Goal: Information Seeking & Learning: Learn about a topic

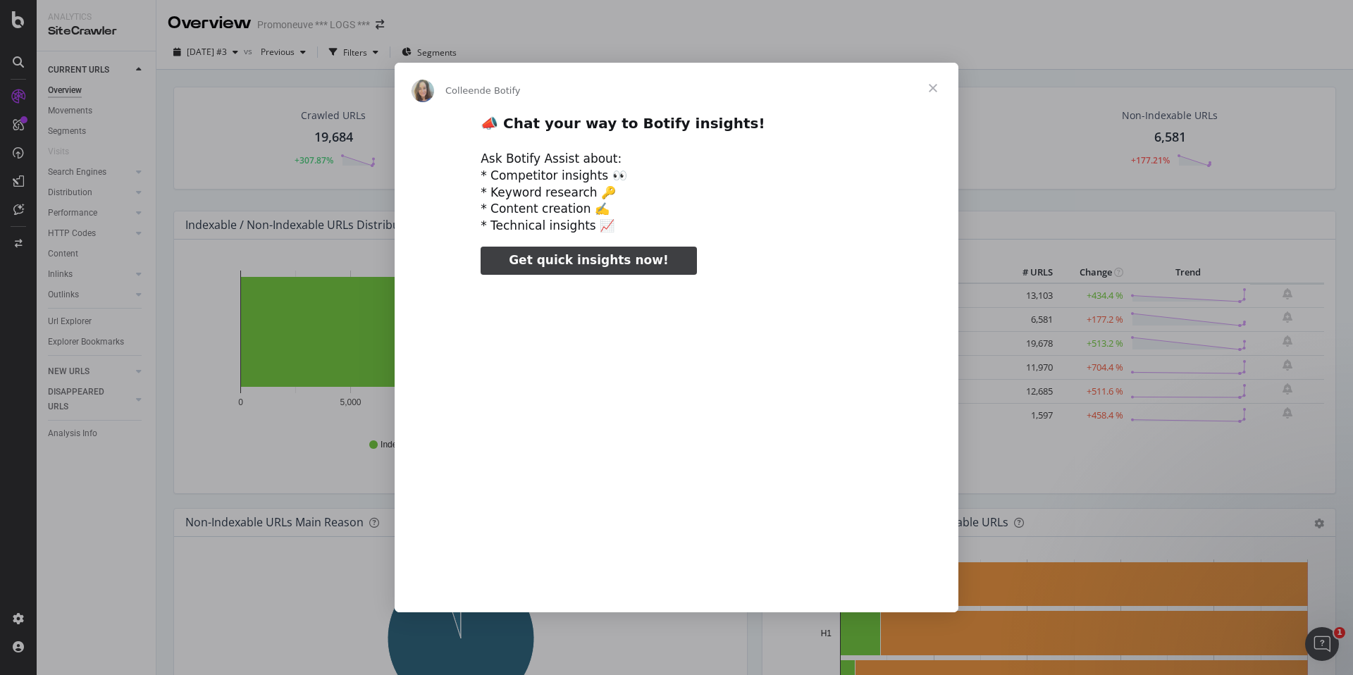
click at [932, 92] on span "Fermer" at bounding box center [933, 88] width 51 height 51
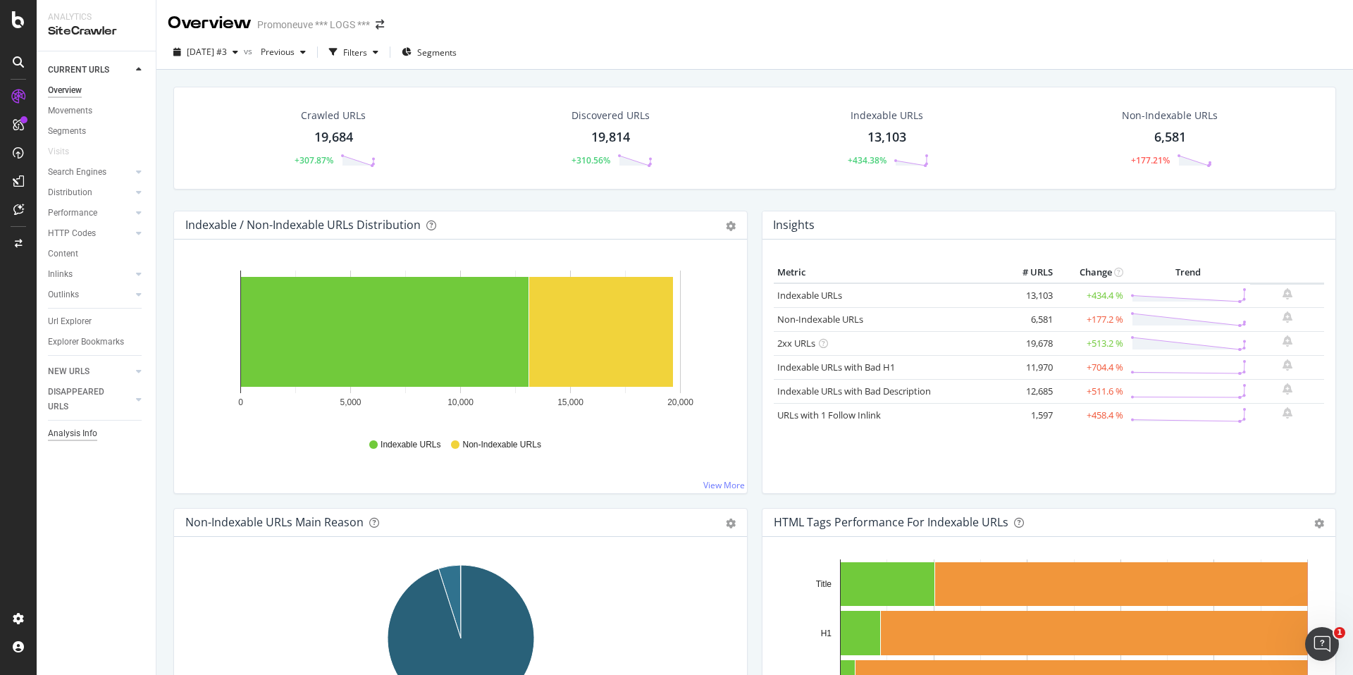
click at [82, 429] on div "Analysis Info" at bounding box center [72, 433] width 49 height 15
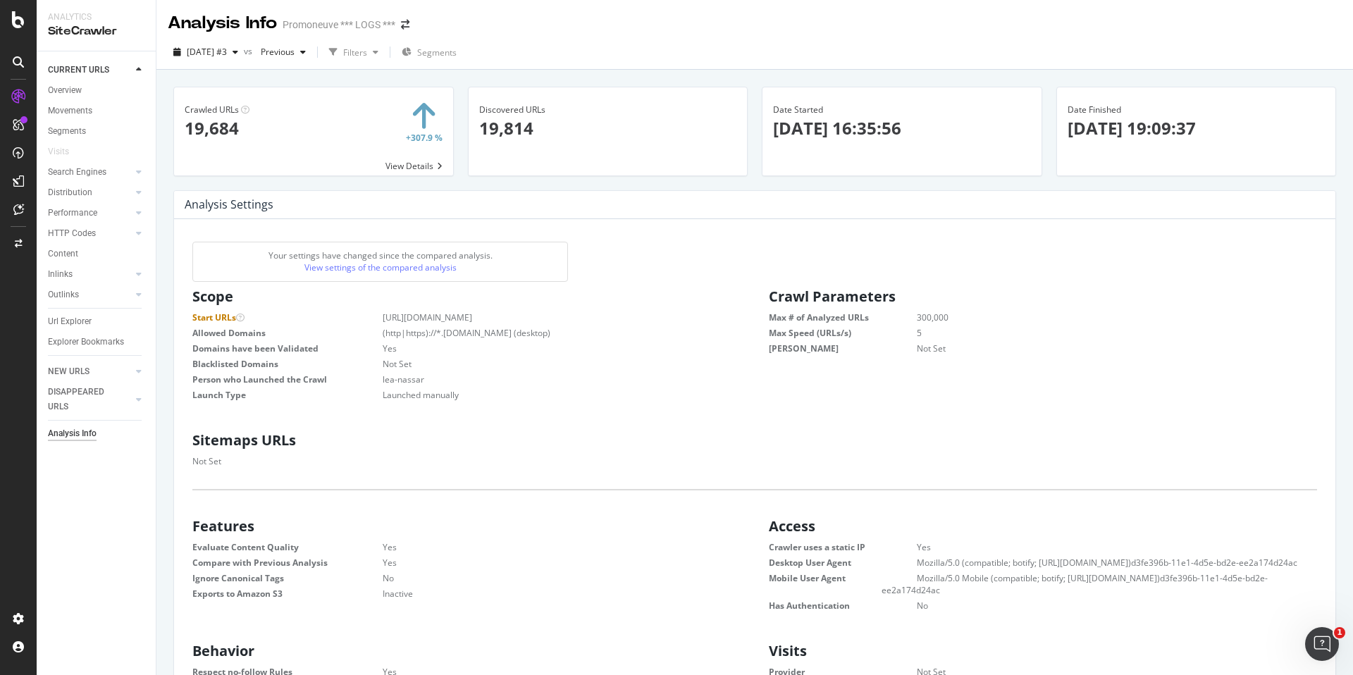
scroll to position [225, 554]
click at [16, 23] on icon at bounding box center [18, 19] width 13 height 17
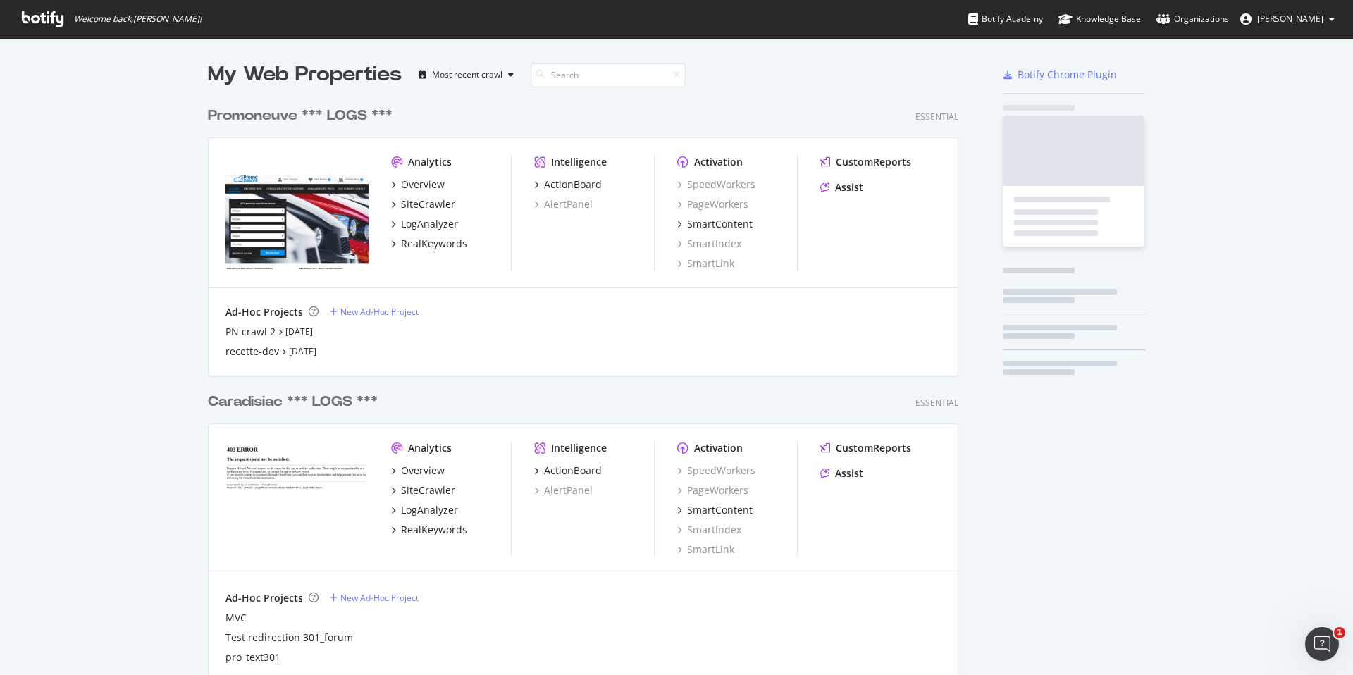
scroll to position [675, 1353]
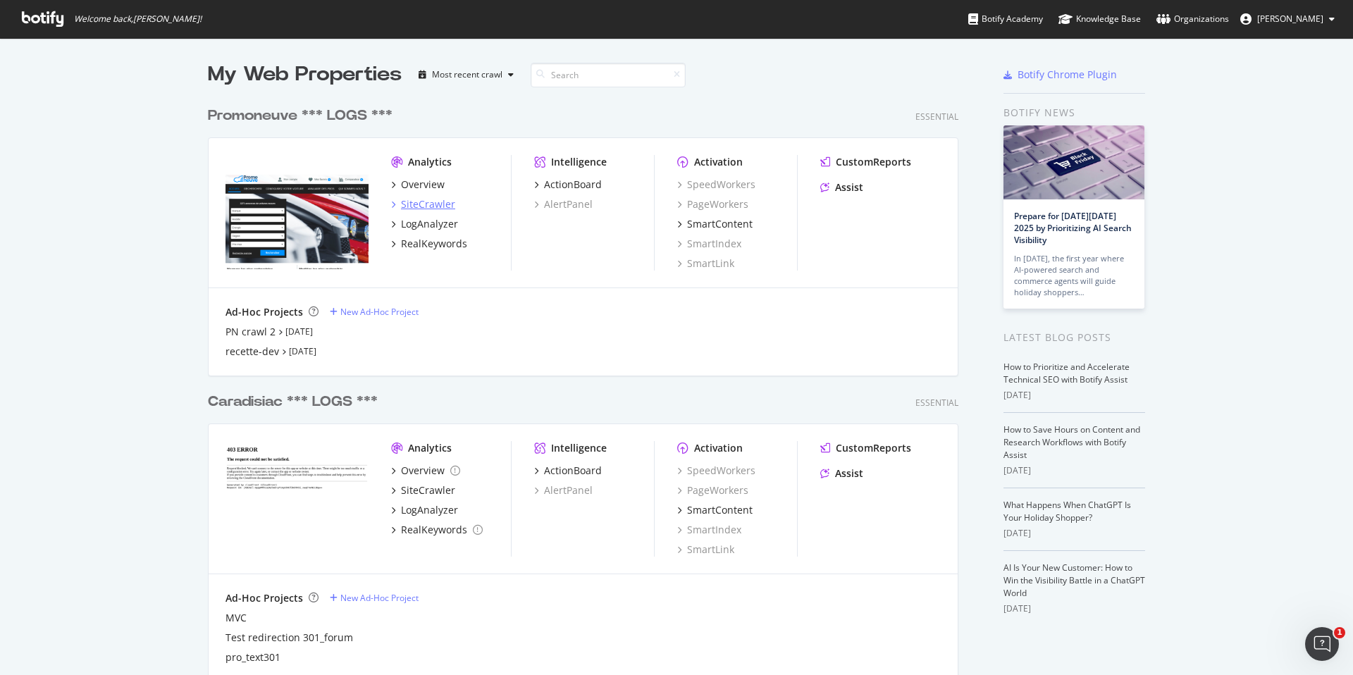
click at [421, 199] on div "SiteCrawler" at bounding box center [428, 204] width 54 height 14
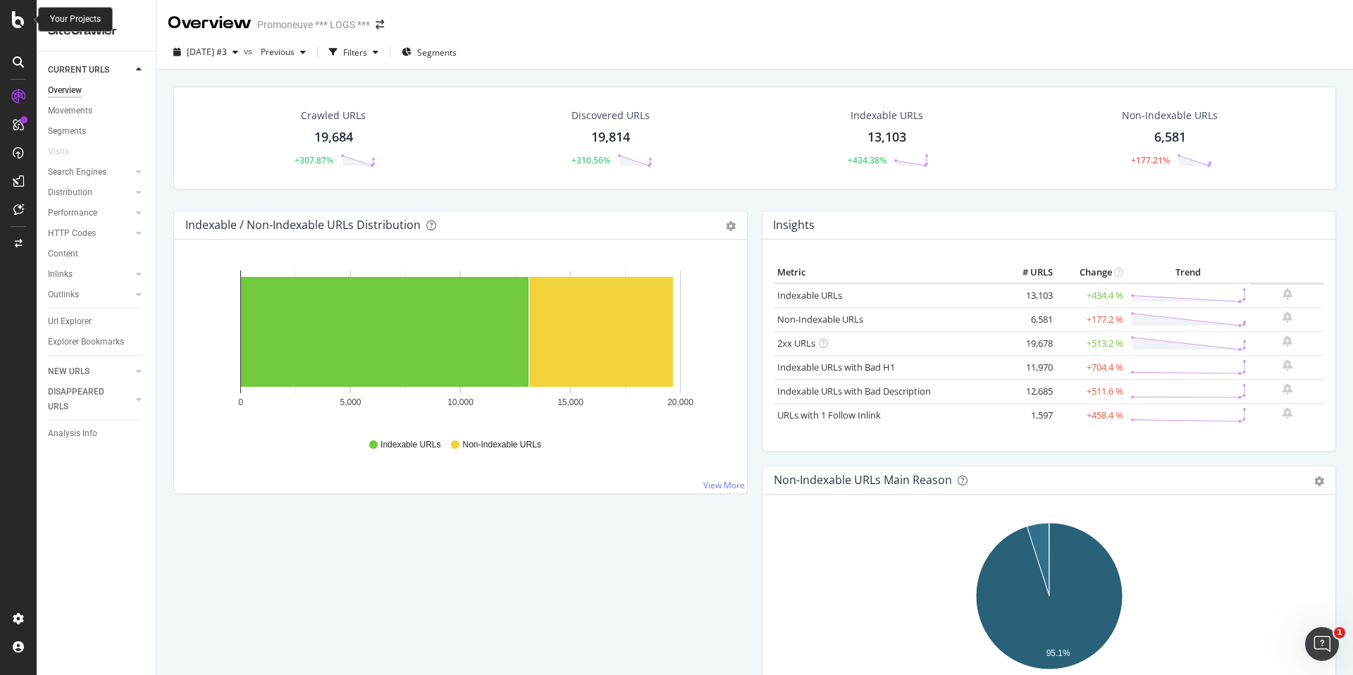
click at [16, 27] on icon at bounding box center [18, 19] width 13 height 17
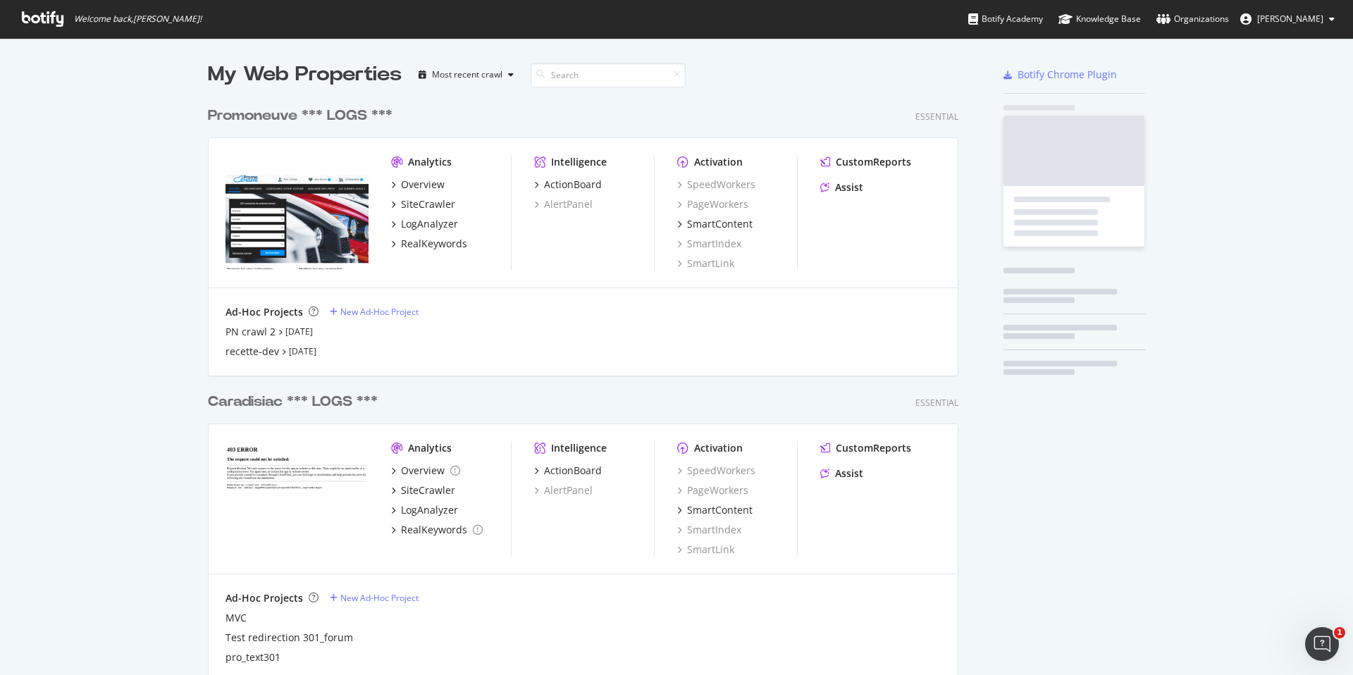
scroll to position [675, 1353]
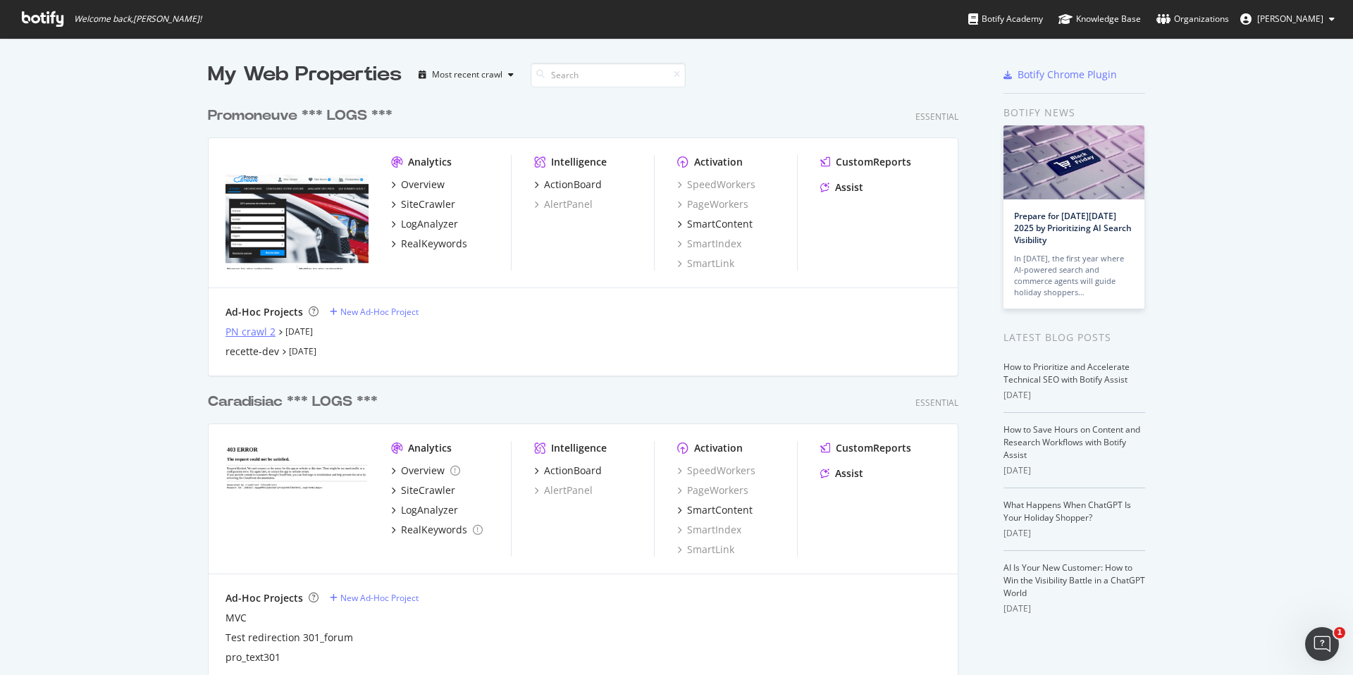
click at [257, 327] on div "PN crawl 2" at bounding box center [250, 332] width 50 height 14
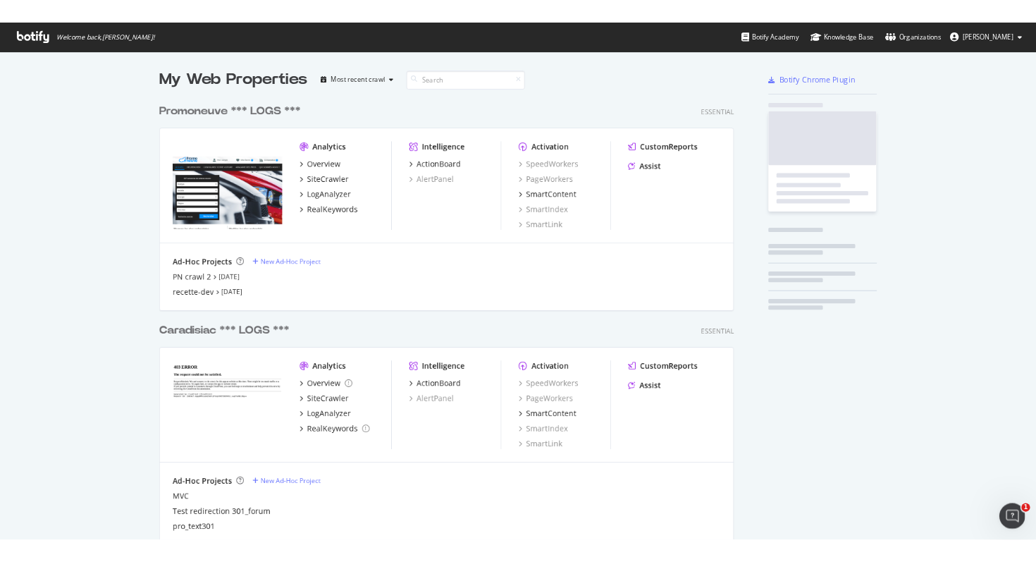
scroll to position [675, 1353]
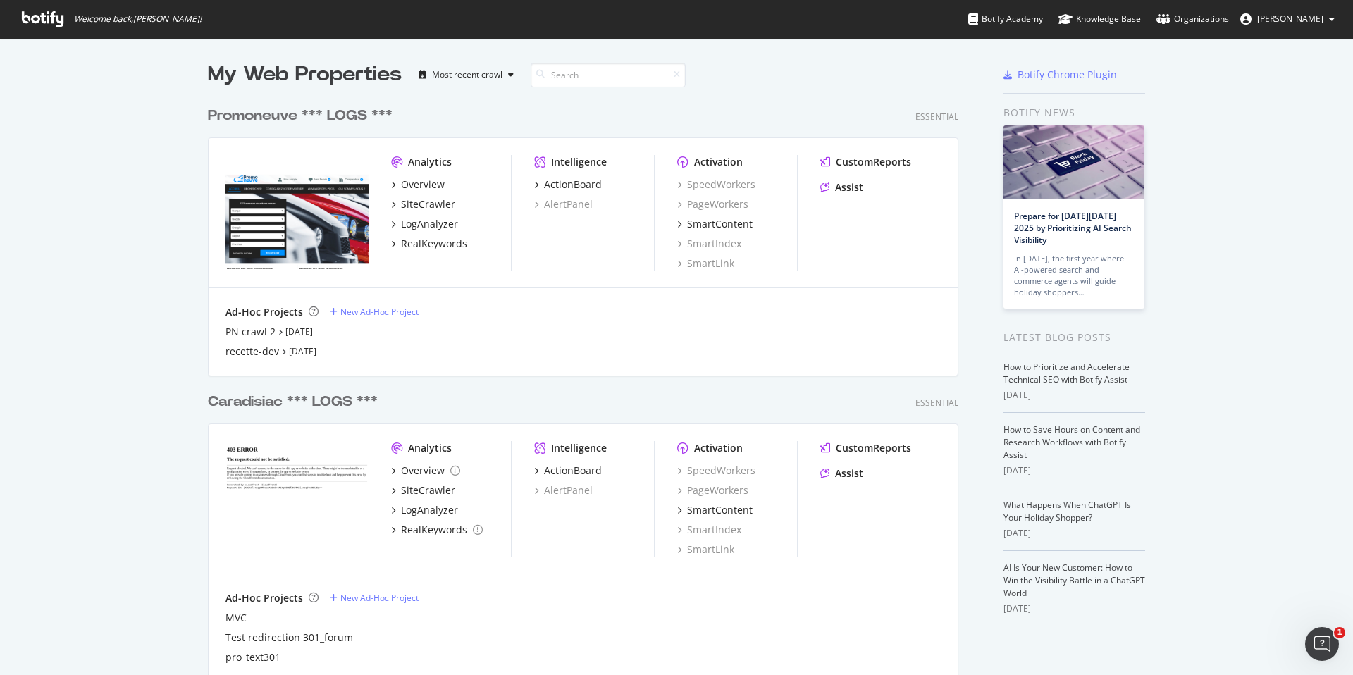
click at [431, 175] on div "Analytics Overview SiteCrawler LogAnalyzer RealKeywords" at bounding box center [451, 213] width 120 height 116
click at [432, 181] on div "Overview" at bounding box center [423, 185] width 44 height 14
